Goal: Transaction & Acquisition: Book appointment/travel/reservation

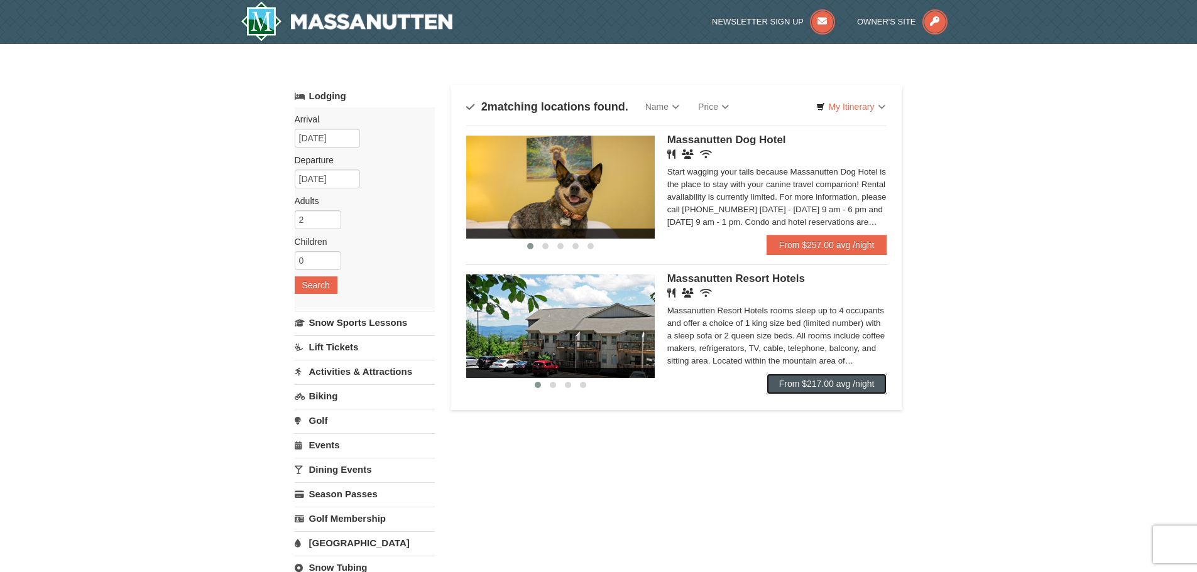
click at [842, 381] on link "From $217.00 avg /night" at bounding box center [826, 384] width 121 height 20
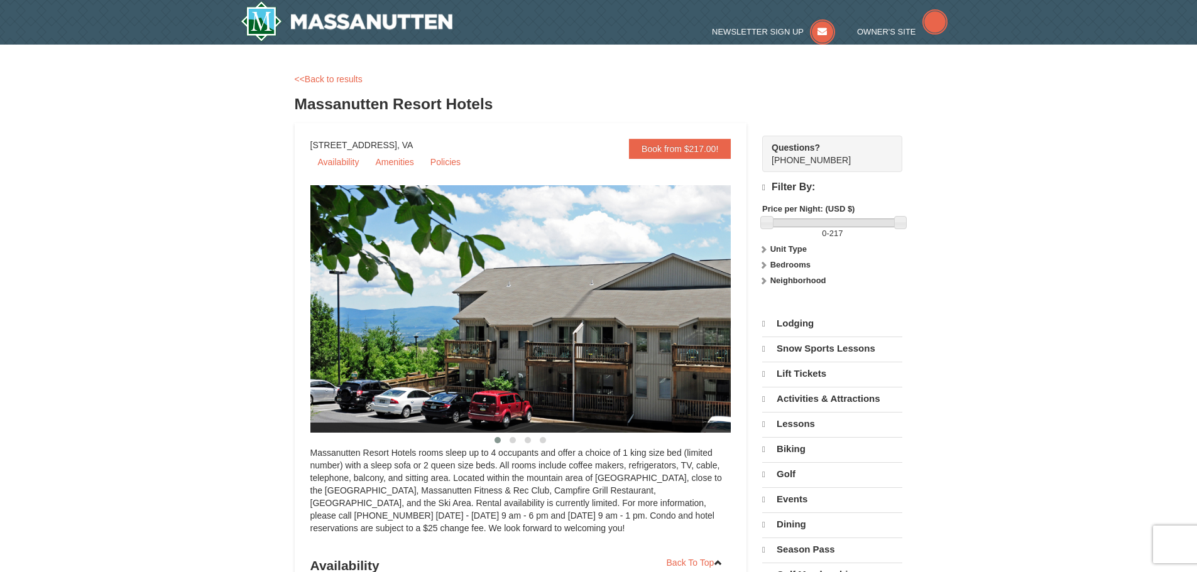
select select "10"
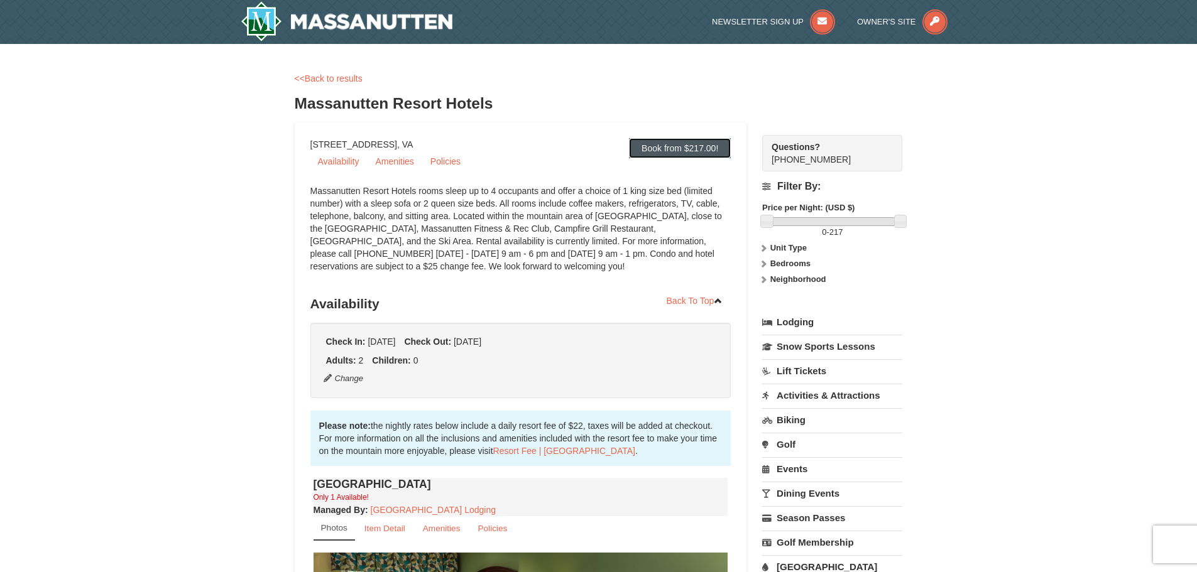
click at [687, 146] on link "Book from $217.00!" at bounding box center [680, 148] width 102 height 20
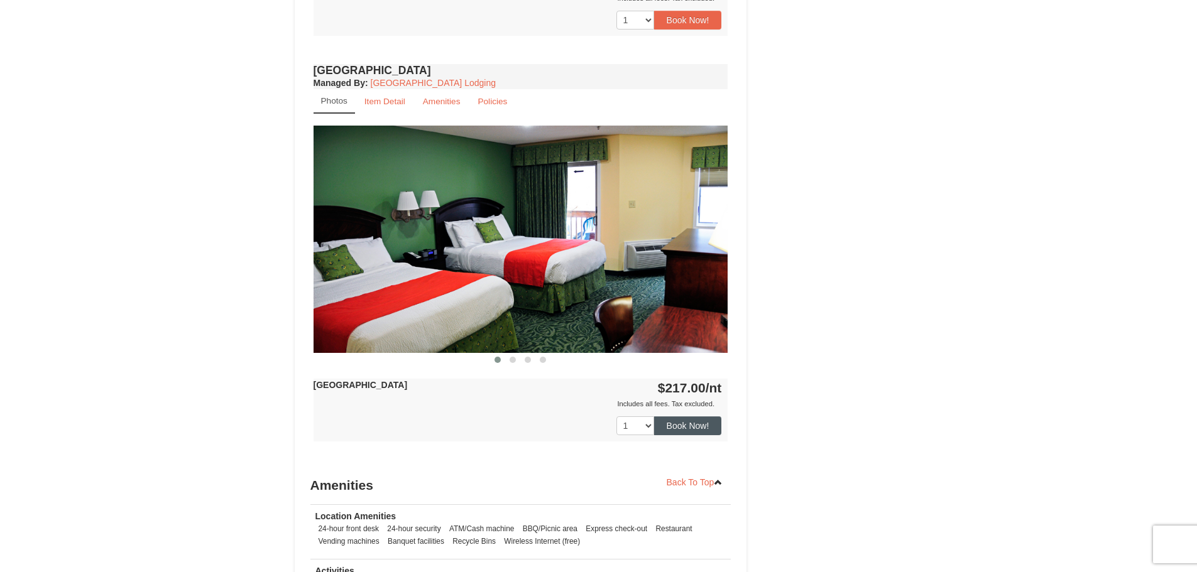
scroll to position [857, 0]
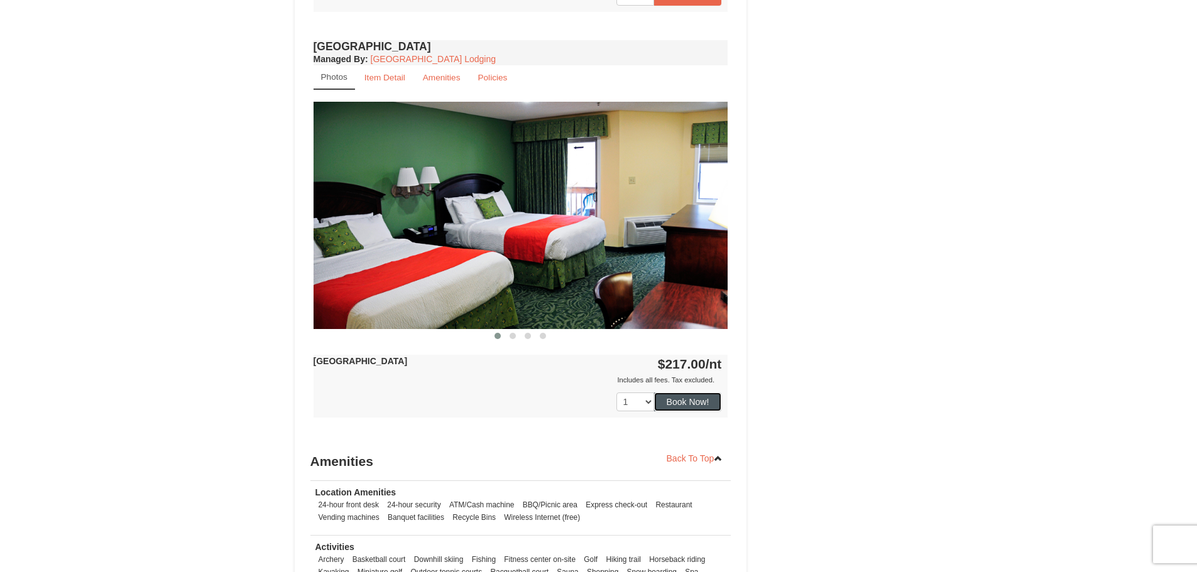
click at [707, 405] on button "Book Now!" at bounding box center [688, 402] width 68 height 19
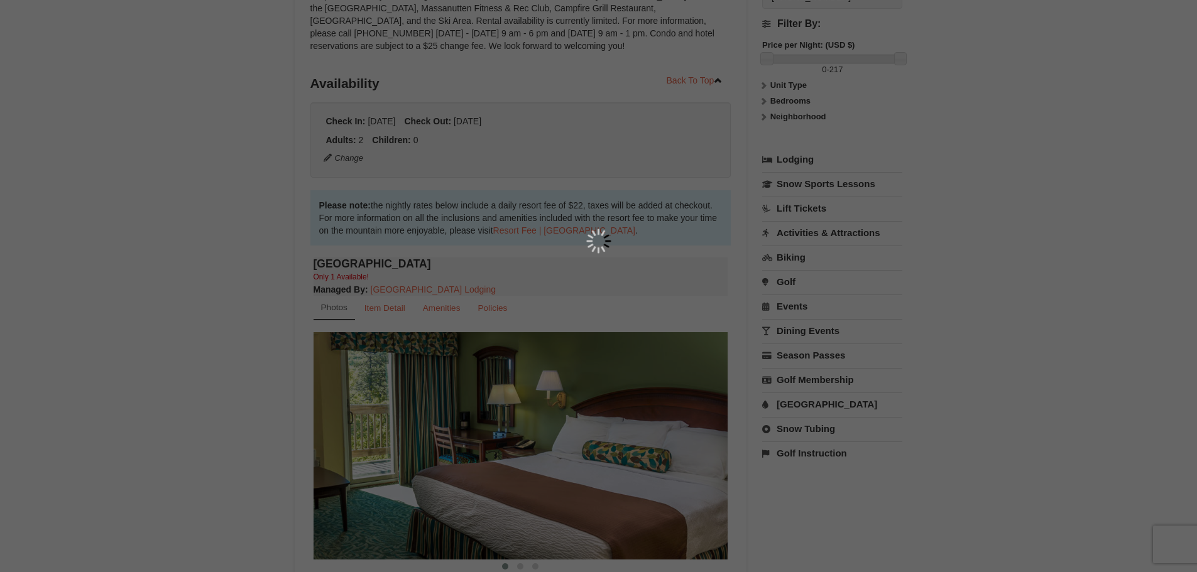
scroll to position [123, 0]
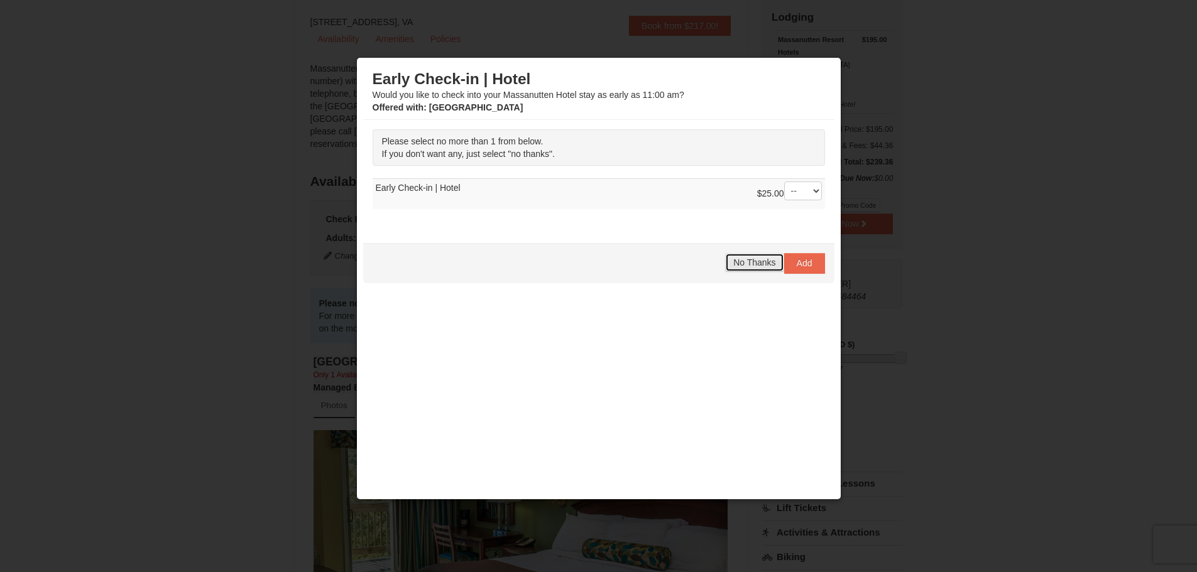
click at [750, 258] on span "No Thanks" at bounding box center [754, 263] width 42 height 10
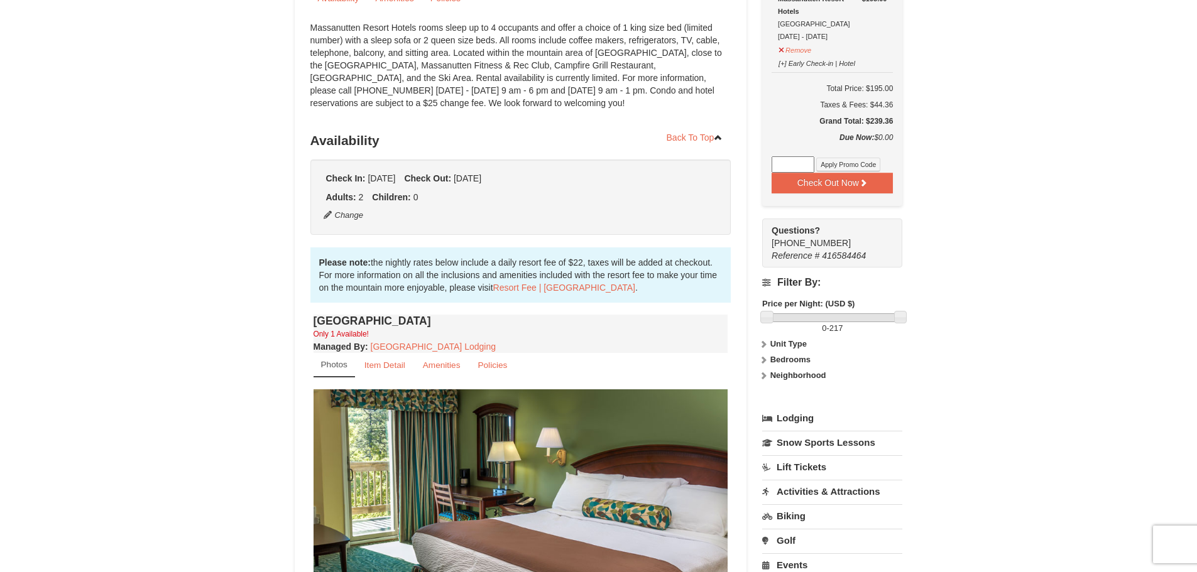
scroll to position [0, 0]
